Goal: Answer question/provide support: Answer question/provide support

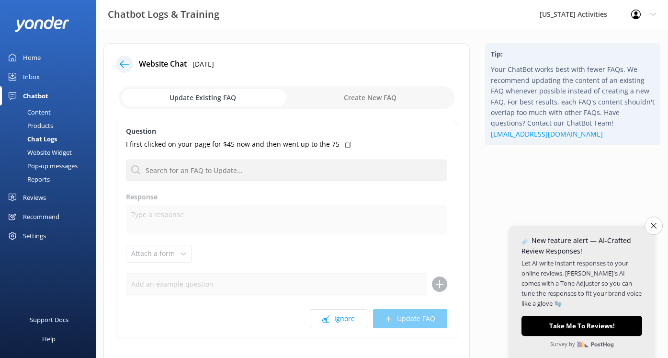
click at [127, 65] on icon at bounding box center [125, 64] width 10 height 10
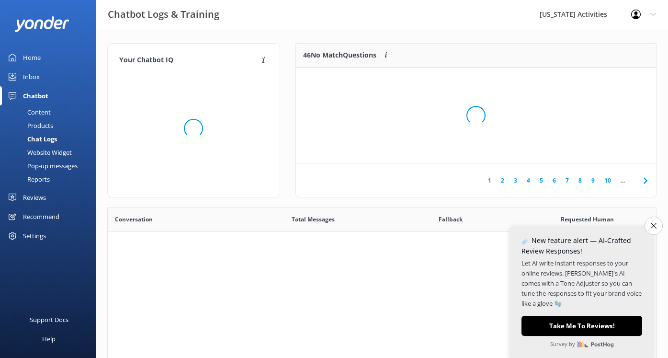
scroll to position [336, 549]
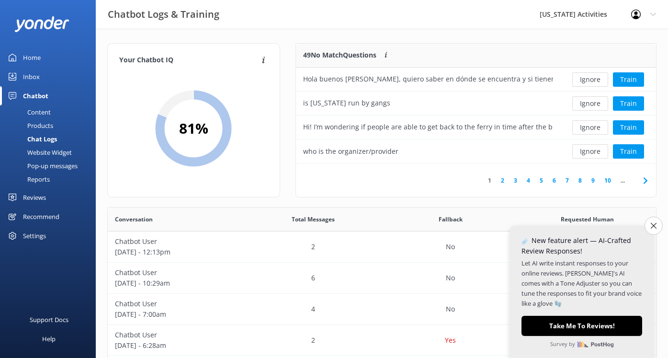
click at [504, 183] on link "2" at bounding box center [502, 180] width 13 height 9
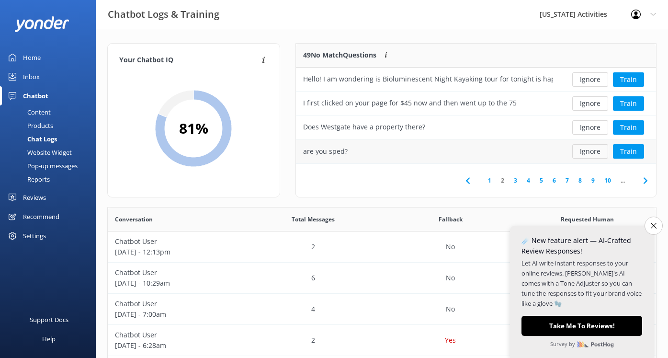
click at [596, 149] on button "Ignore" at bounding box center [591, 151] width 36 height 14
click at [538, 180] on link "5" at bounding box center [541, 180] width 13 height 9
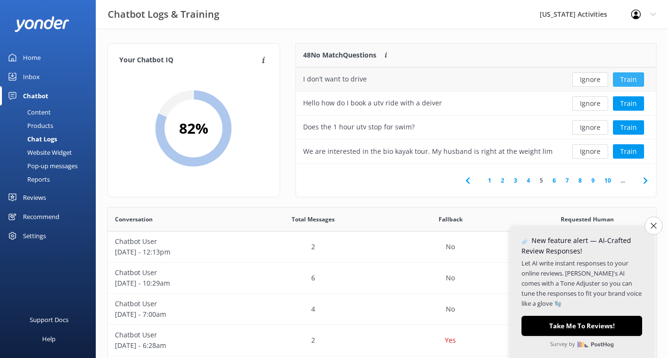
click at [626, 76] on button "Train" at bounding box center [628, 79] width 31 height 14
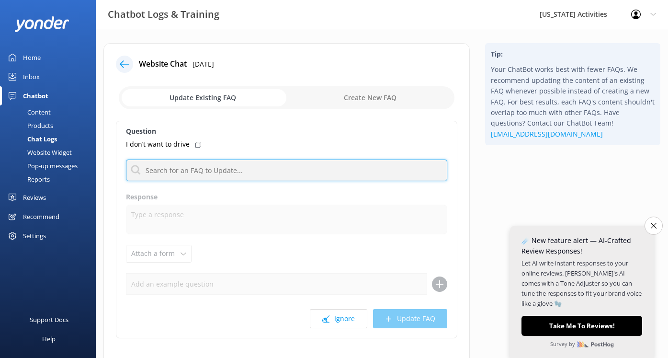
click at [206, 170] on input "text" at bounding box center [287, 171] width 322 height 22
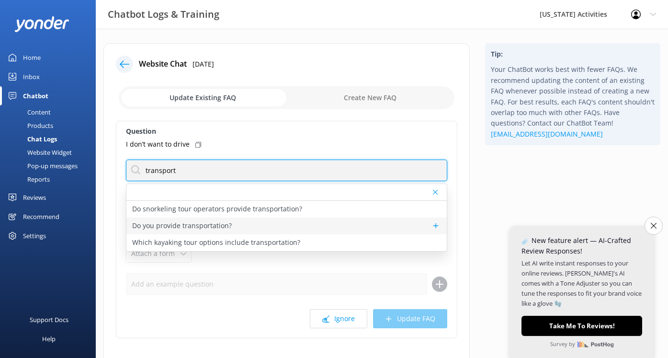
type input "transport"
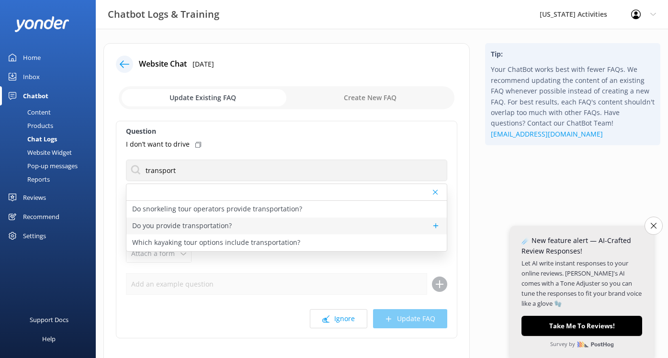
click at [172, 228] on p "Do you provide transportation?" at bounding box center [182, 225] width 100 height 11
type textarea "We don’t provide transportation, but some tours include it. Check the tour name…"
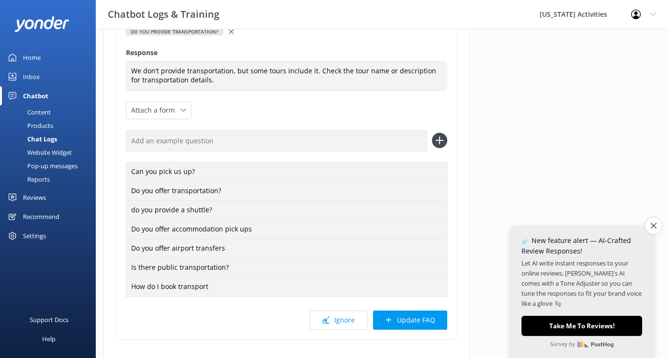
scroll to position [138, 0]
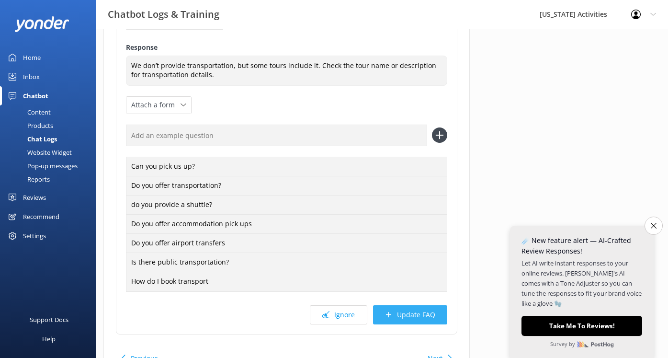
click at [401, 318] on button "Update FAQ" at bounding box center [410, 314] width 74 height 19
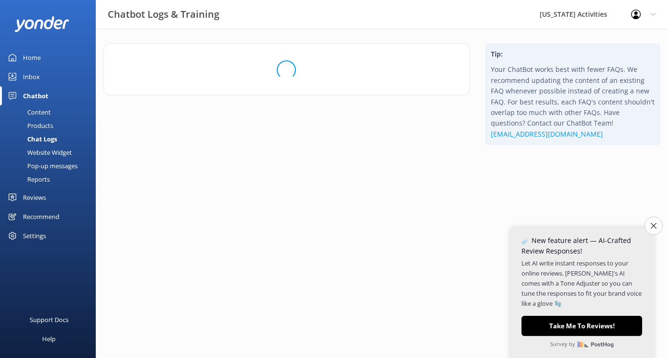
scroll to position [0, 0]
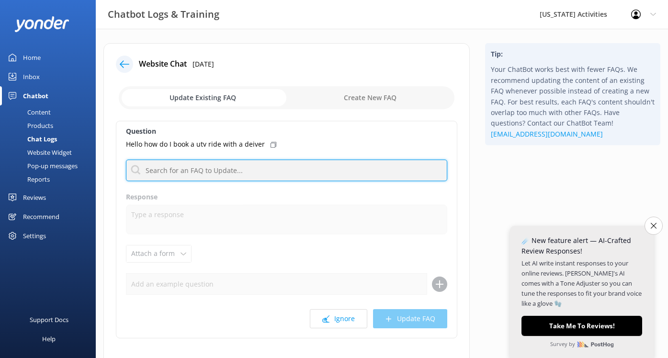
click at [155, 169] on input "text" at bounding box center [287, 171] width 322 height 22
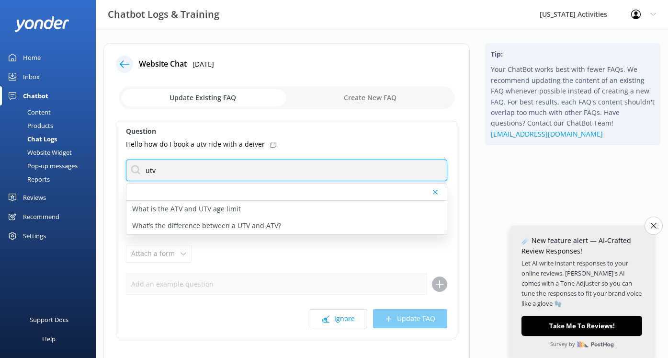
click at [148, 165] on input "utv" at bounding box center [287, 171] width 322 height 22
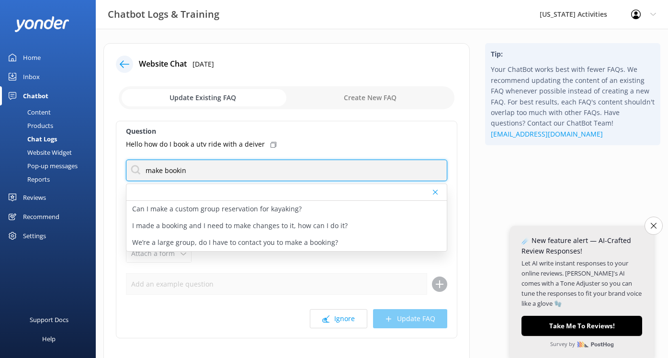
type input "make bookin"
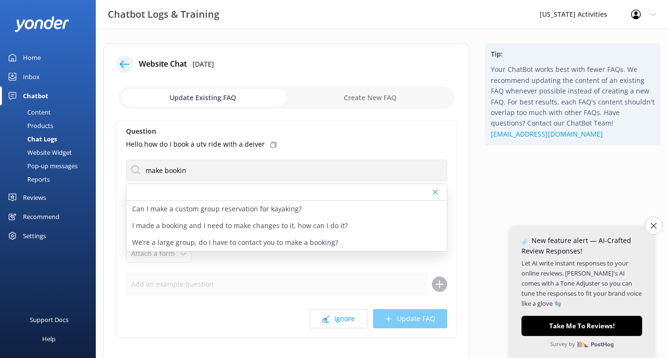
click at [121, 59] on div at bounding box center [124, 64] width 17 height 17
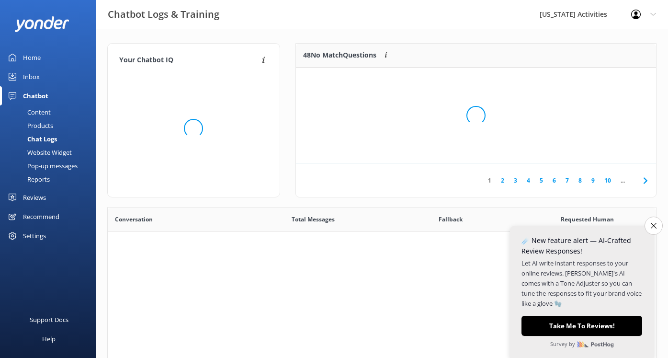
scroll to position [336, 549]
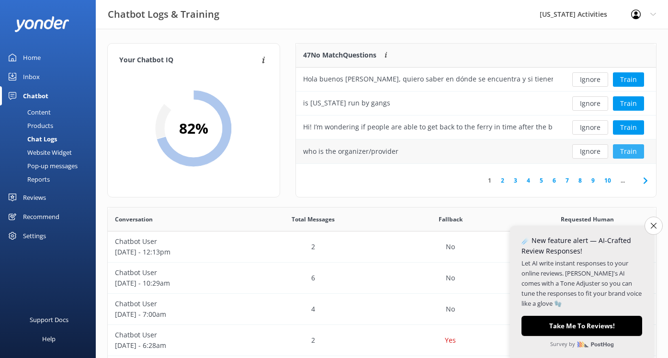
click at [623, 153] on button "Train" at bounding box center [628, 151] width 31 height 14
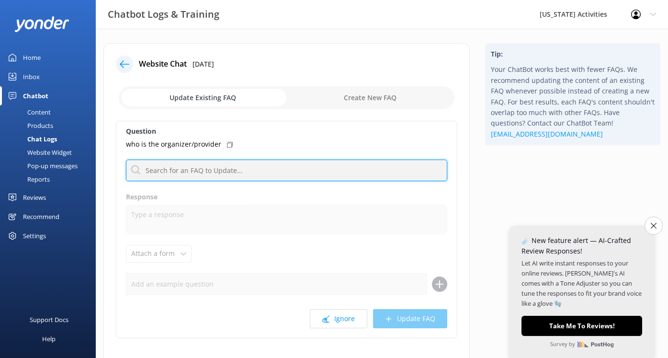
click at [162, 173] on input "text" at bounding box center [287, 171] width 322 height 22
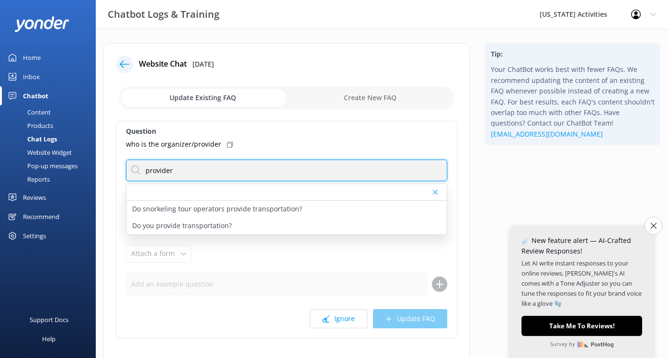
click at [152, 174] on input "provider" at bounding box center [287, 171] width 322 height 22
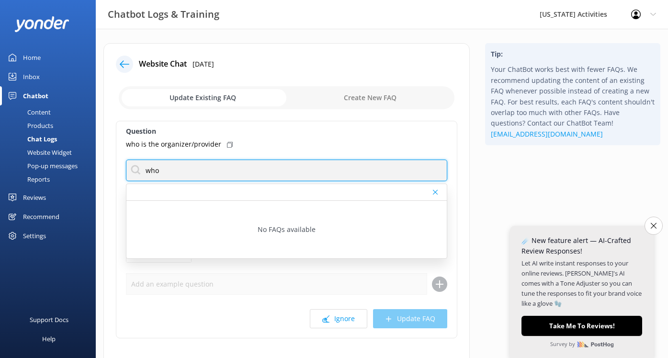
click at [154, 171] on input "who" at bounding box center [287, 171] width 322 height 22
click at [154, 170] on input "organizer" at bounding box center [287, 171] width 322 height 22
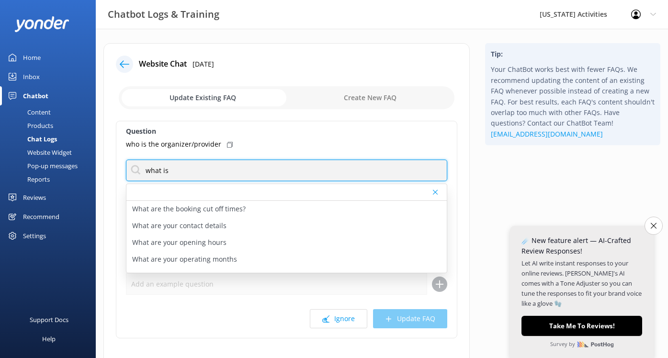
type input "What is [US_STATE] Activities?"
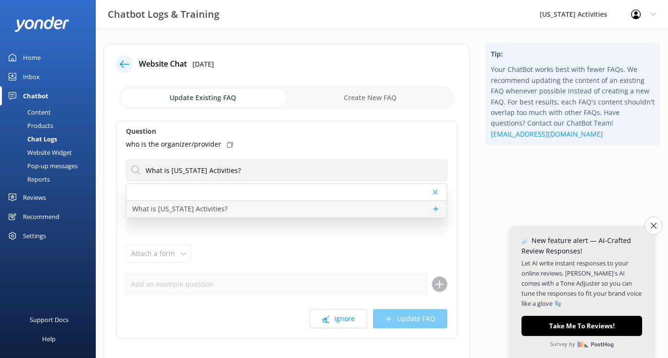
click at [203, 207] on p "What is [US_STATE] Activities?" at bounding box center [179, 209] width 95 height 11
type textarea "We’re your exclusive online concierge, featuring the [US_STATE]'s must-do activ…"
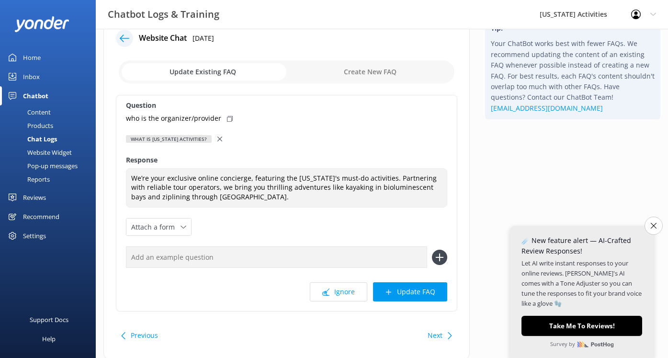
scroll to position [28, 0]
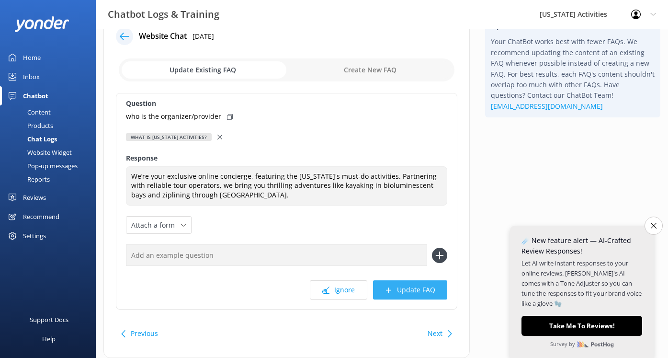
click at [404, 293] on button "Update FAQ" at bounding box center [410, 289] width 74 height 19
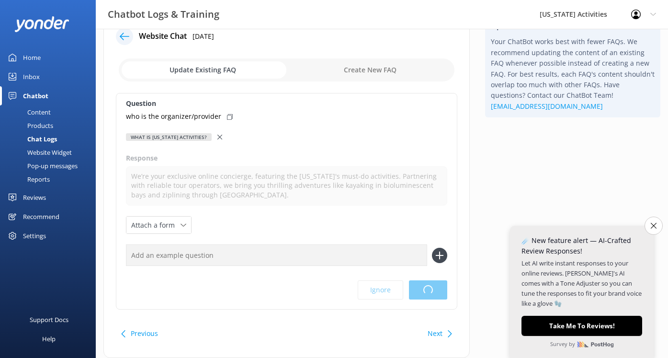
scroll to position [0, 0]
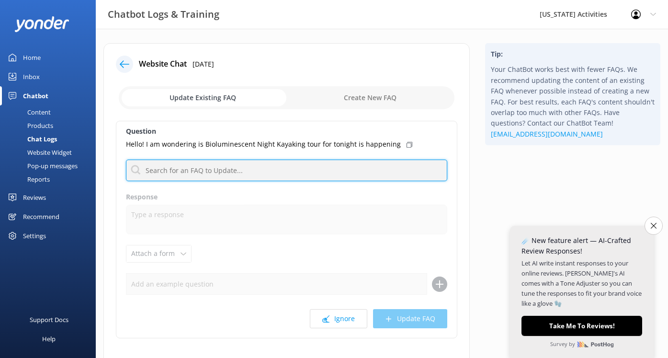
click at [185, 167] on input "text" at bounding box center [287, 171] width 322 height 22
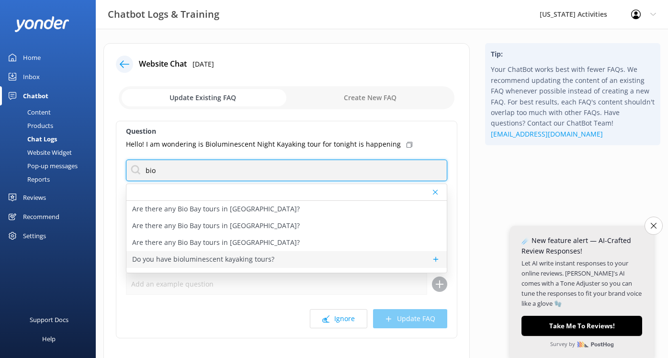
type input "bio"
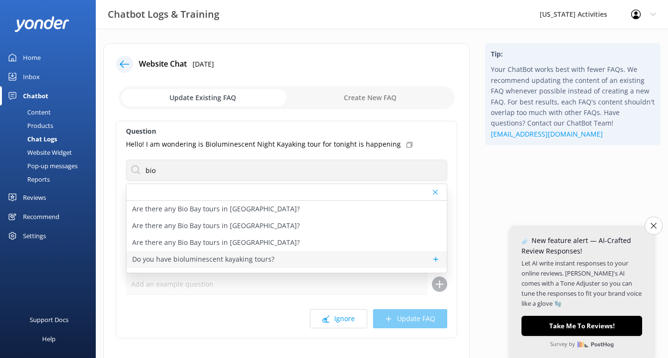
click at [159, 260] on p "Do you have bioluminescent kayaking tours?" at bounding box center [203, 259] width 142 height 11
type textarea "You can learn more about bioluminescent bay kayaking tours [URL][DOMAIN_NAME]"
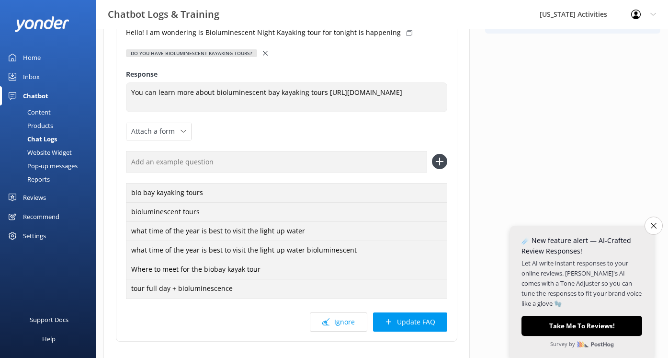
scroll to position [118, 0]
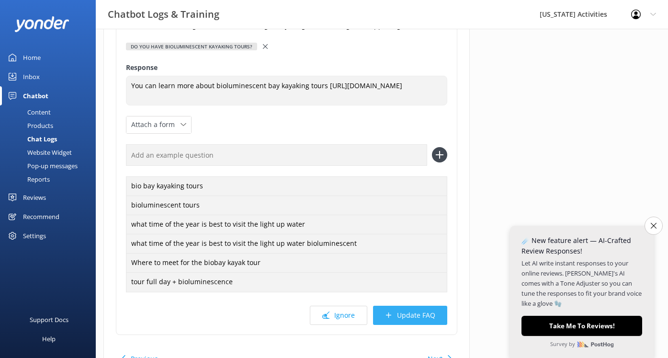
click at [410, 314] on button "Update FAQ" at bounding box center [410, 315] width 74 height 19
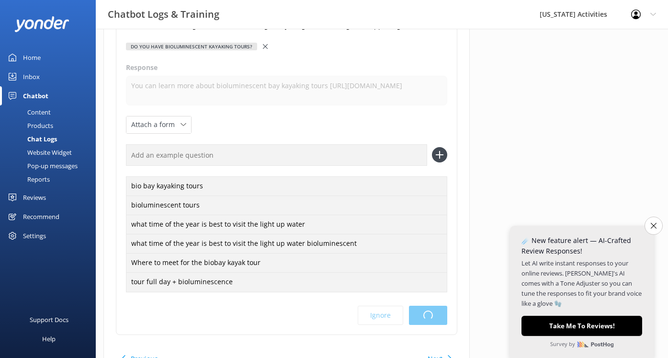
scroll to position [0, 0]
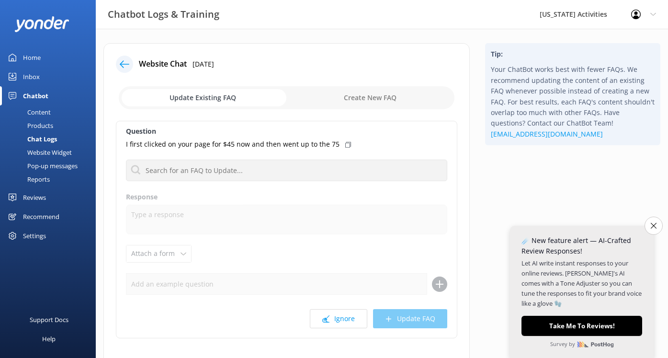
click at [198, 182] on div "Question I first clicked on your page for $45 now and then went up to the 75 Ar…" at bounding box center [287, 230] width 342 height 218
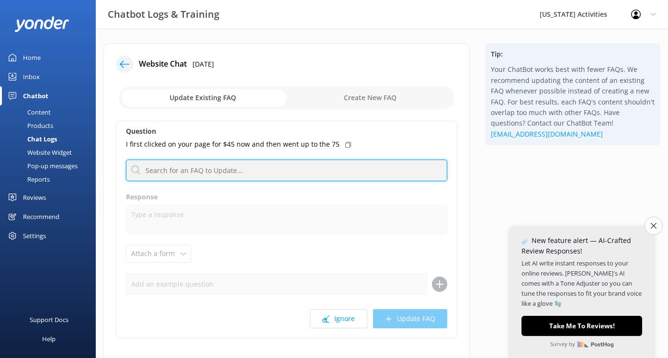
click at [192, 175] on input "text" at bounding box center [287, 171] width 322 height 22
type input "price"
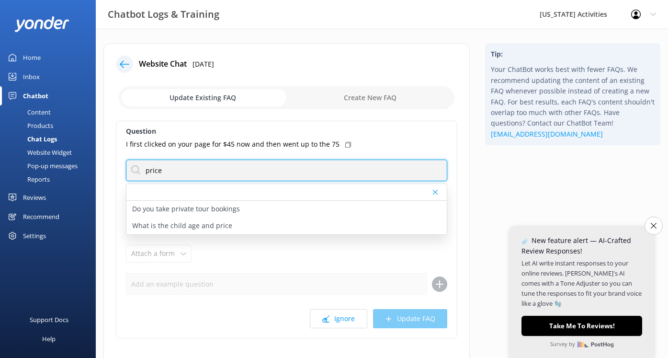
click at [150, 171] on input "price" at bounding box center [287, 171] width 322 height 22
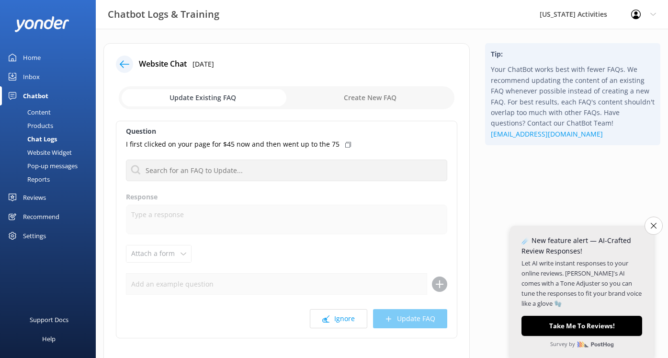
click at [118, 58] on div at bounding box center [124, 64] width 17 height 17
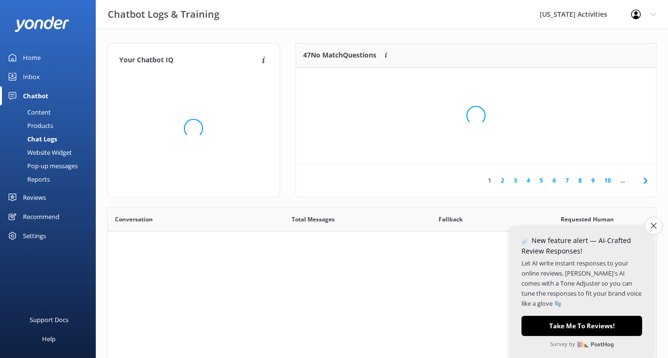
scroll to position [336, 549]
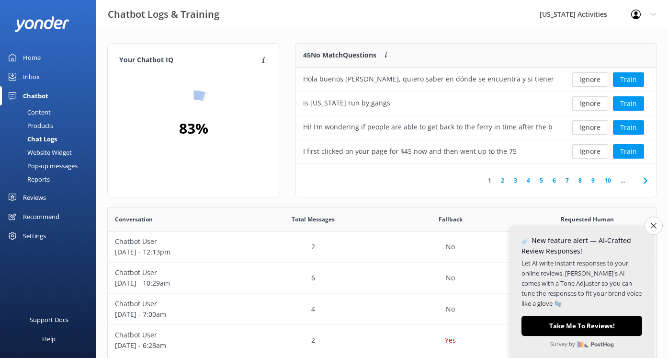
click at [576, 181] on link "8" at bounding box center [580, 180] width 13 height 9
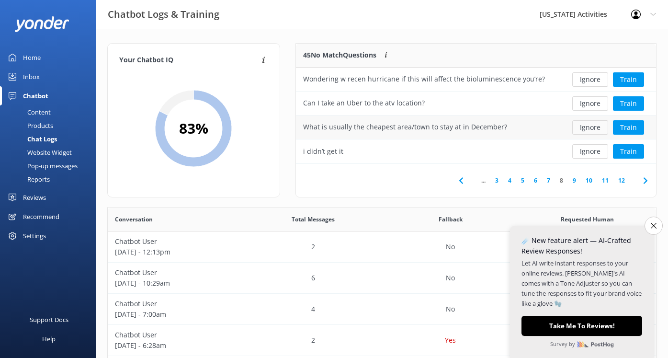
click at [587, 127] on button "Ignore" at bounding box center [591, 127] width 36 height 14
click at [586, 129] on button "Ignore" at bounding box center [591, 127] width 36 height 14
click at [594, 80] on button "Ignore" at bounding box center [591, 79] width 36 height 14
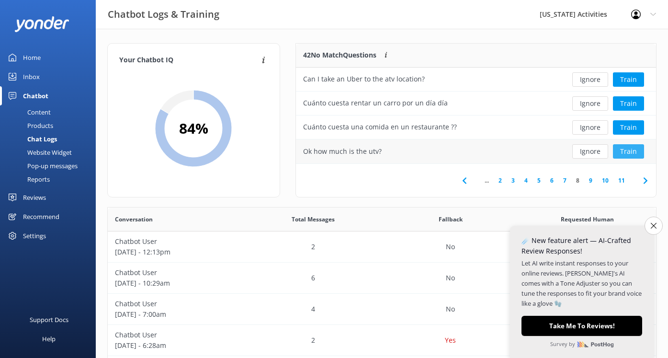
click at [623, 151] on button "Train" at bounding box center [628, 151] width 31 height 14
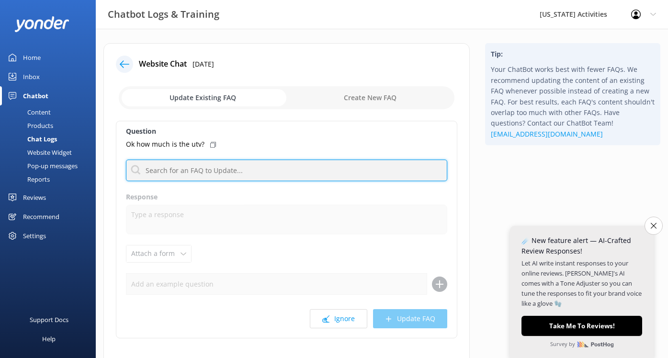
click at [171, 168] on input "text" at bounding box center [287, 171] width 322 height 22
type input "j"
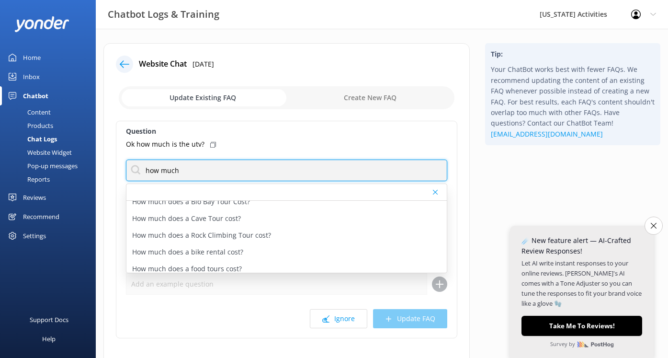
scroll to position [697, 0]
type input "h"
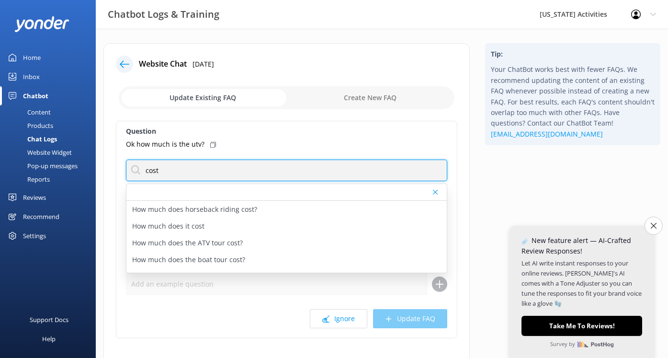
scroll to position [185, 0]
type input "cost"
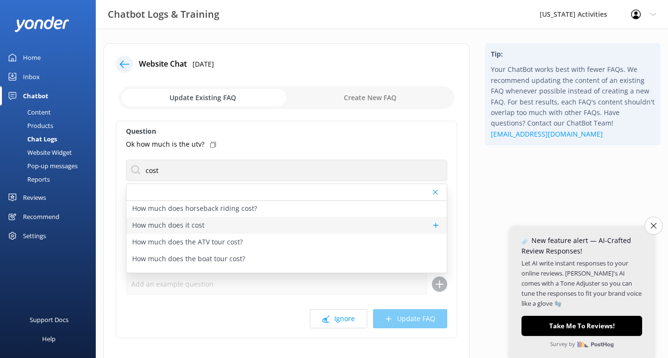
click at [159, 227] on p "How much does it cost" at bounding box center [168, 225] width 72 height 11
type textarea "💰 Prices depend on the tour, group size, and fare type. For the latest rates, h…"
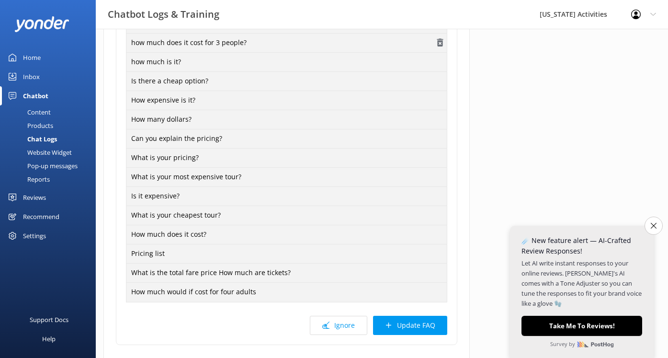
scroll to position [322, 0]
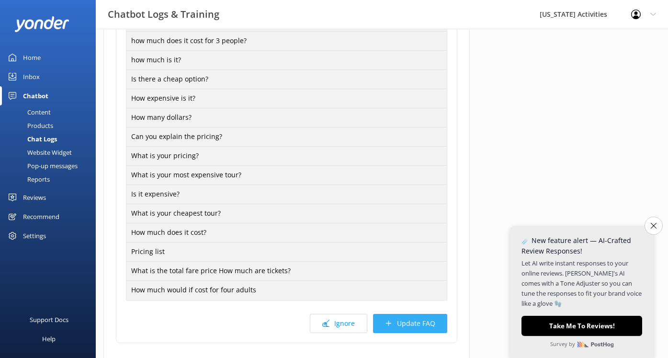
click at [408, 325] on button "Update FAQ" at bounding box center [410, 323] width 74 height 19
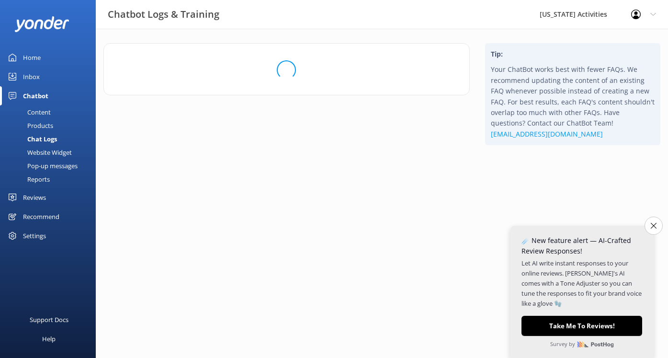
scroll to position [0, 0]
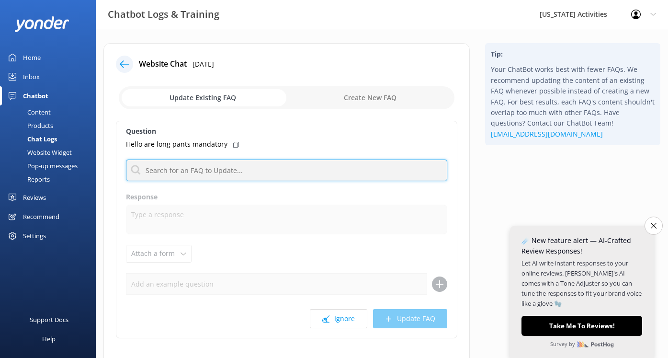
click at [164, 164] on input "text" at bounding box center [287, 171] width 322 height 22
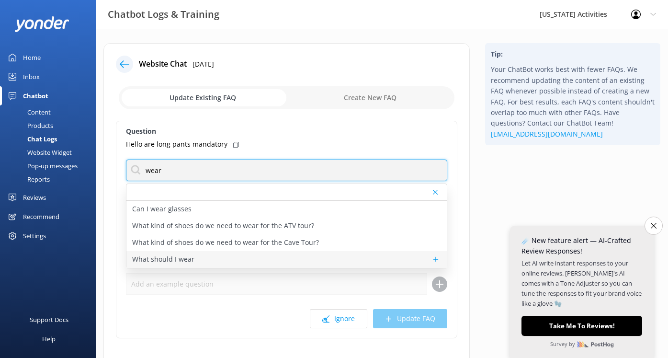
type input "wear"
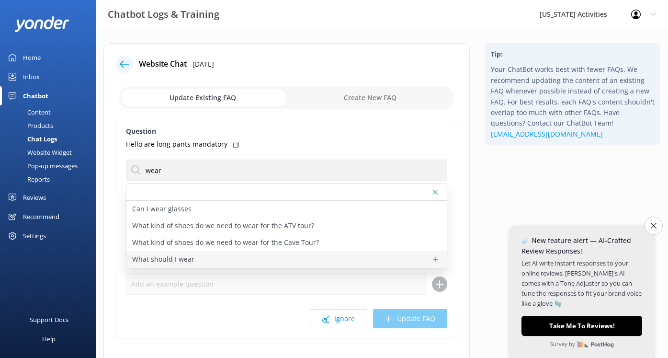
click at [162, 256] on p "What should I wear" at bounding box center [163, 259] width 62 height 11
type textarea "Recommended or required clothing and footwear varies depending on the tour and …"
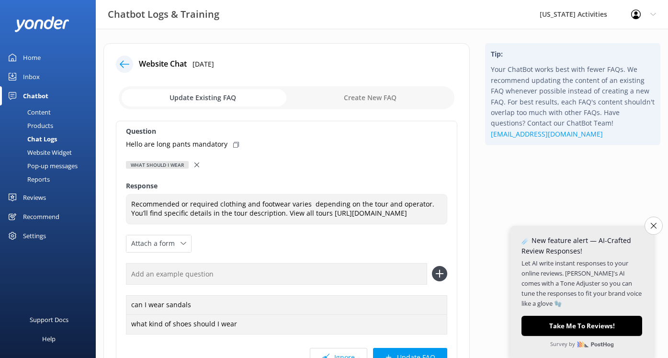
scroll to position [105, 0]
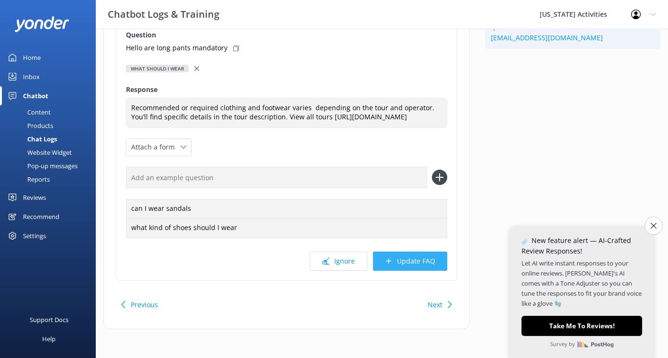
click at [395, 265] on button "Update FAQ" at bounding box center [410, 261] width 74 height 19
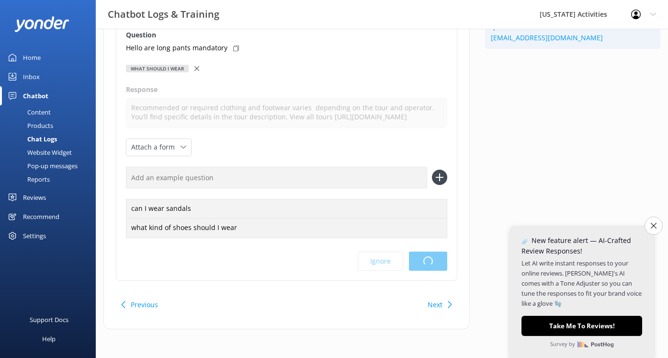
scroll to position [0, 0]
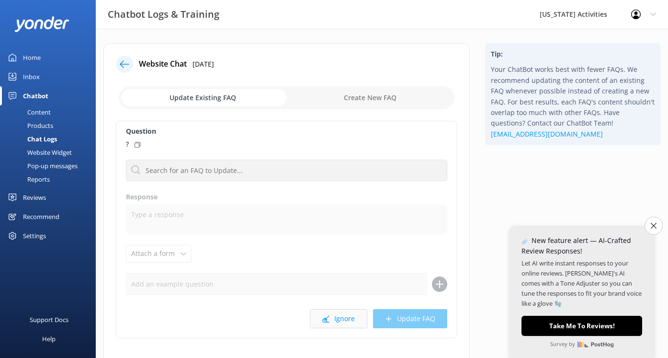
click at [326, 310] on button "Ignore" at bounding box center [339, 318] width 58 height 19
click at [340, 325] on button "Ignore" at bounding box center [339, 318] width 58 height 19
click at [125, 62] on icon at bounding box center [125, 64] width 10 height 10
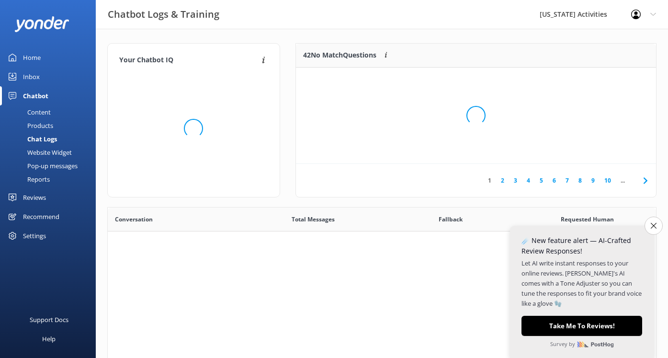
scroll to position [336, 549]
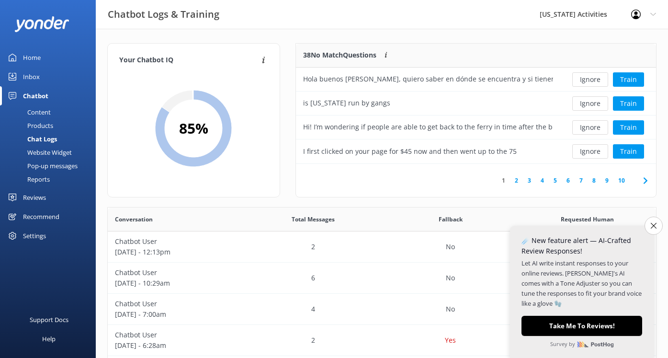
click at [614, 184] on link "10" at bounding box center [622, 180] width 16 height 9
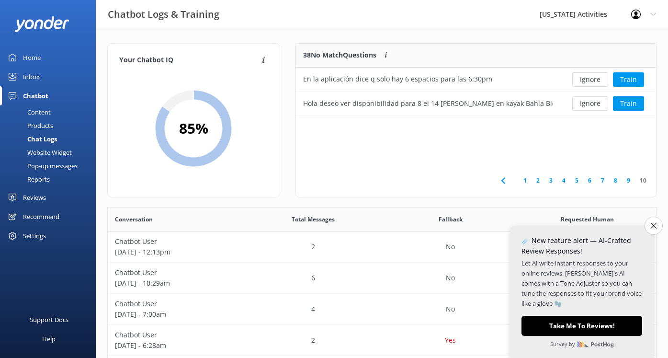
scroll to position [72, 360]
click at [628, 181] on link "9" at bounding box center [628, 180] width 13 height 9
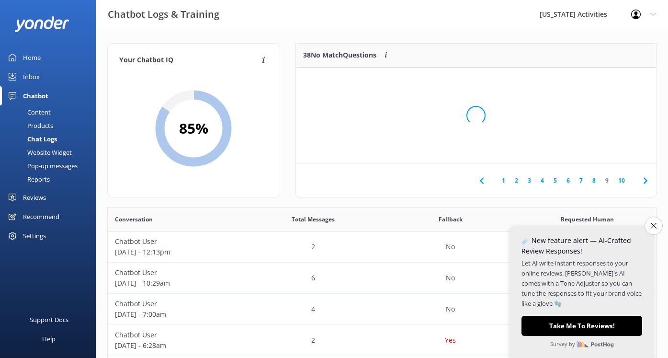
scroll to position [120, 360]
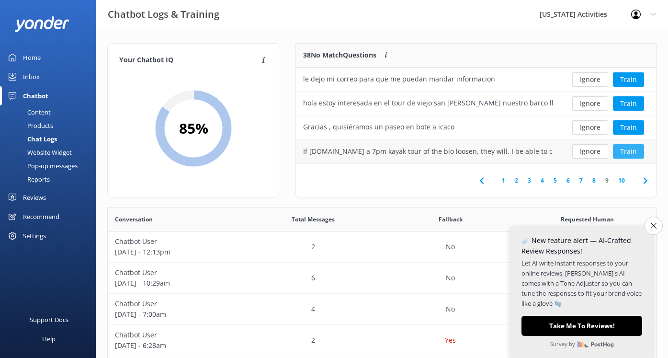
click at [619, 155] on button "Train" at bounding box center [628, 151] width 31 height 14
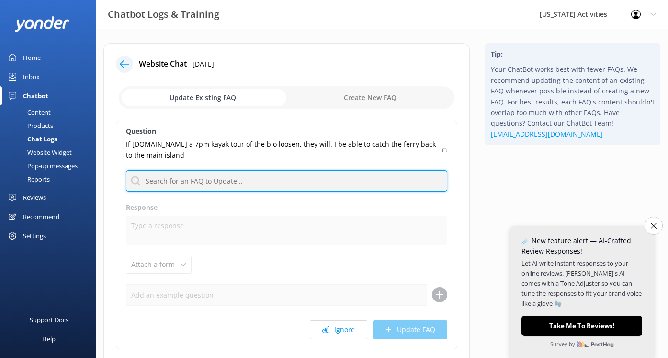
click at [173, 181] on input "text" at bounding box center [287, 181] width 322 height 22
type input "g"
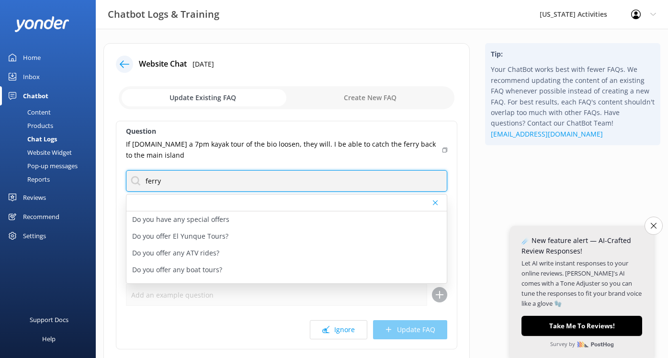
click at [150, 185] on input "ferry" at bounding box center [287, 181] width 322 height 22
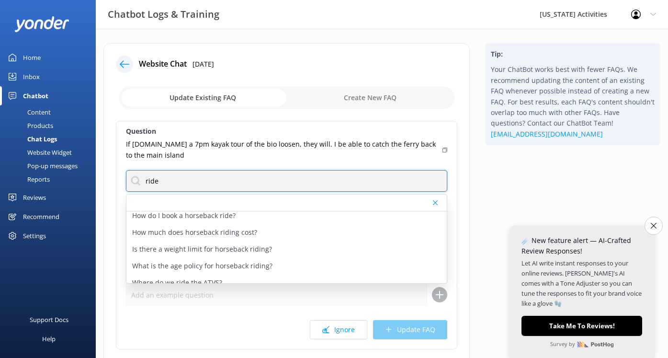
scroll to position [79, 0]
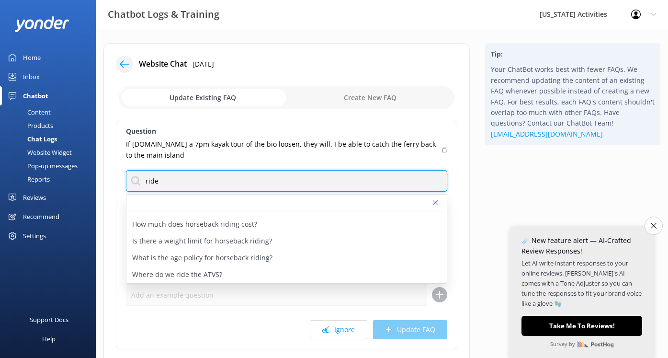
type input "ride"
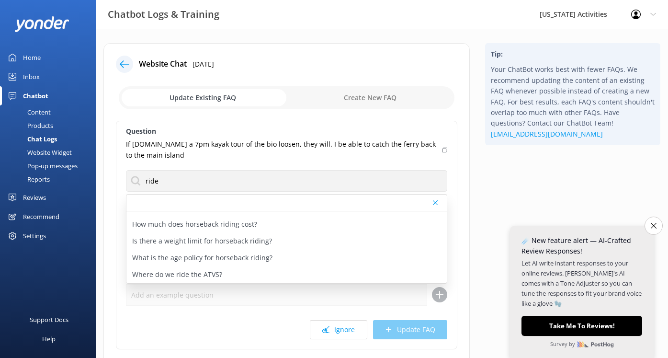
click at [127, 66] on icon at bounding box center [125, 64] width 10 height 10
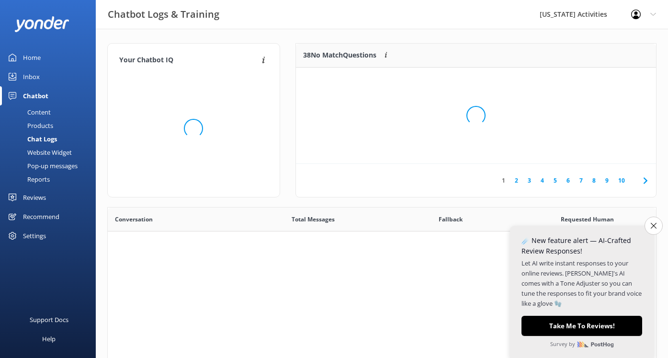
scroll to position [336, 549]
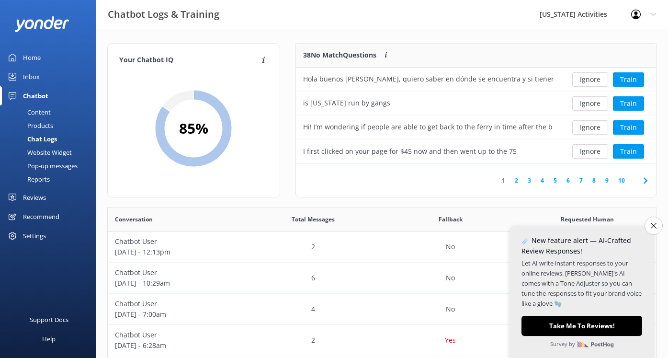
click at [517, 182] on link "2" at bounding box center [516, 180] width 13 height 9
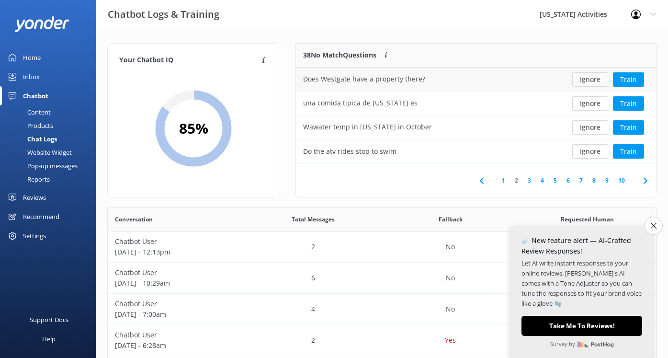
click at [584, 79] on button "Ignore" at bounding box center [591, 79] width 36 height 14
